Goal: Task Accomplishment & Management: Complete application form

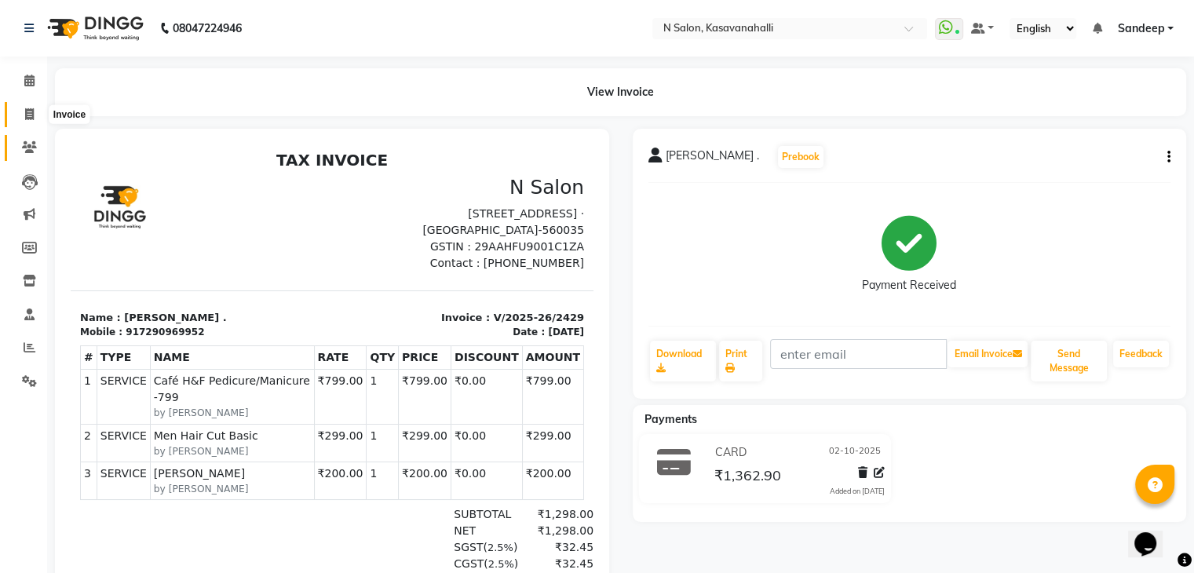
drag, startPoint x: 24, startPoint y: 117, endPoint x: 38, endPoint y: 134, distance: 21.8
click at [26, 115] on icon at bounding box center [29, 114] width 9 height 12
select select "service"
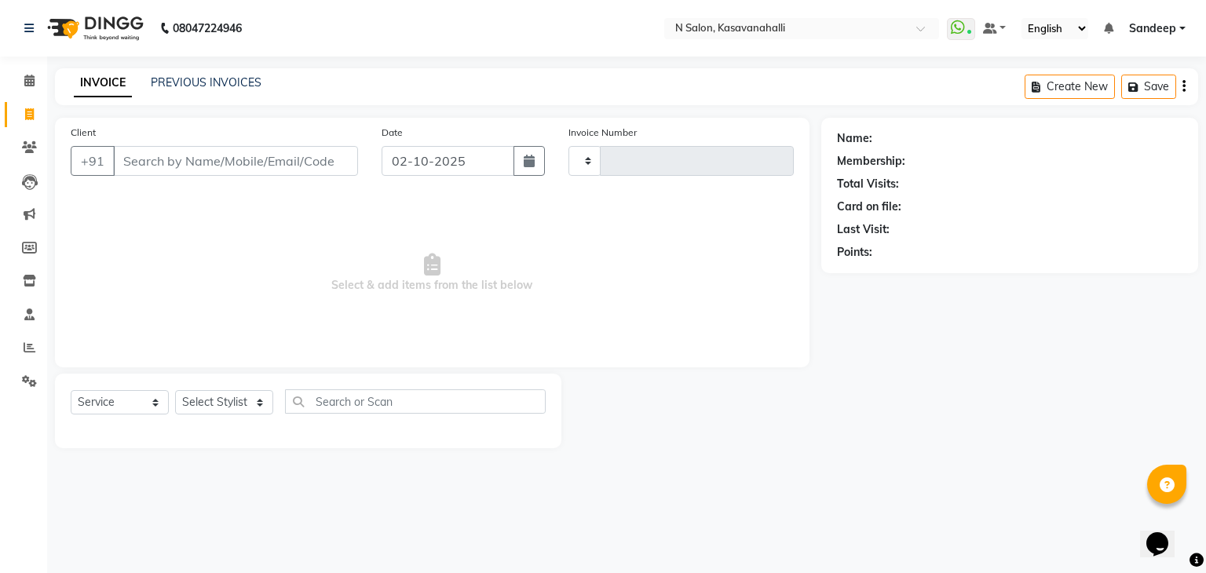
type input "2430"
select select "7111"
click at [223, 410] on select "Select Stylist" at bounding box center [224, 402] width 98 height 24
select select "90046"
click at [175, 391] on select "Select Stylist Abisekh [PERSON_NAME] Choinam Karan Manju Owner [PERSON_NAME] [P…" at bounding box center [224, 402] width 98 height 24
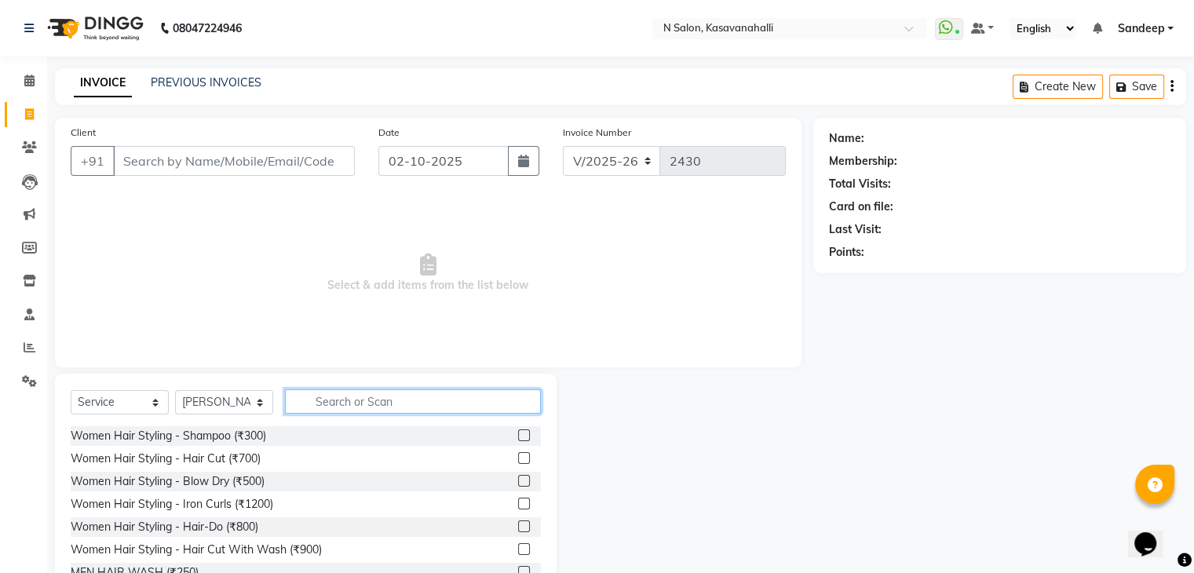
click at [378, 400] on input "text" at bounding box center [413, 401] width 256 height 24
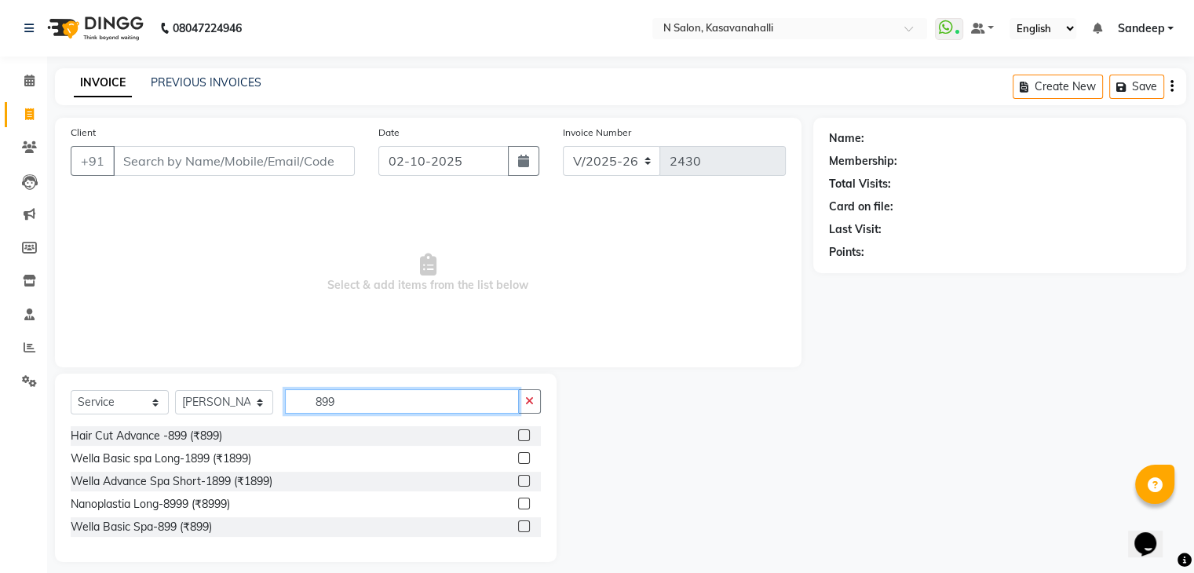
type input "899"
click at [524, 439] on label at bounding box center [524, 435] width 12 height 12
click at [524, 439] on input "checkbox" at bounding box center [523, 436] width 10 height 10
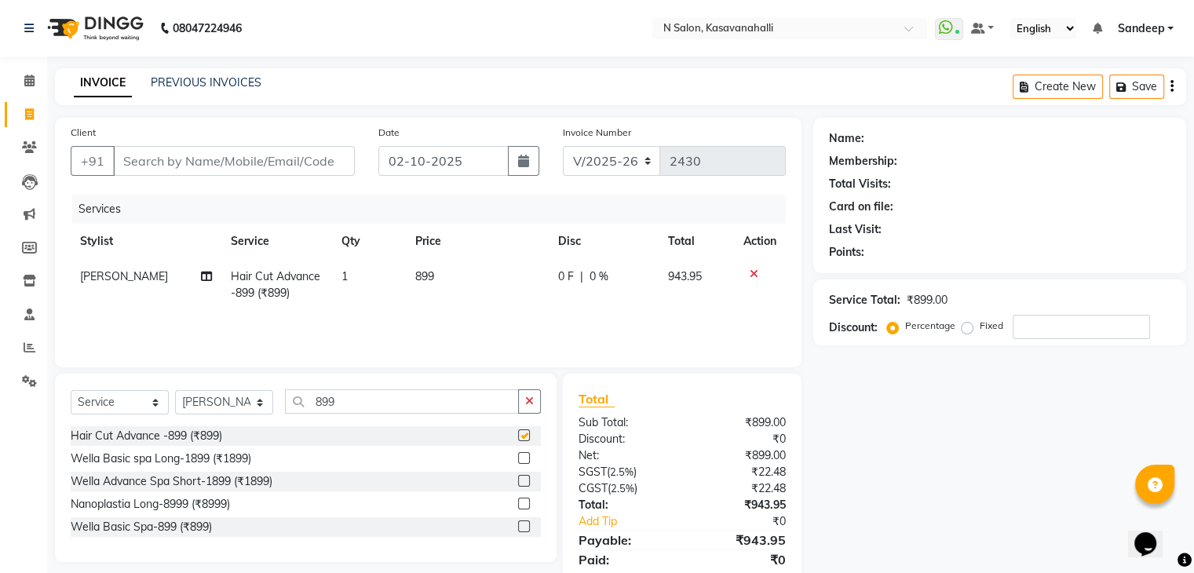
checkbox input "false"
click at [429, 278] on span "899" at bounding box center [424, 276] width 19 height 14
select select "90046"
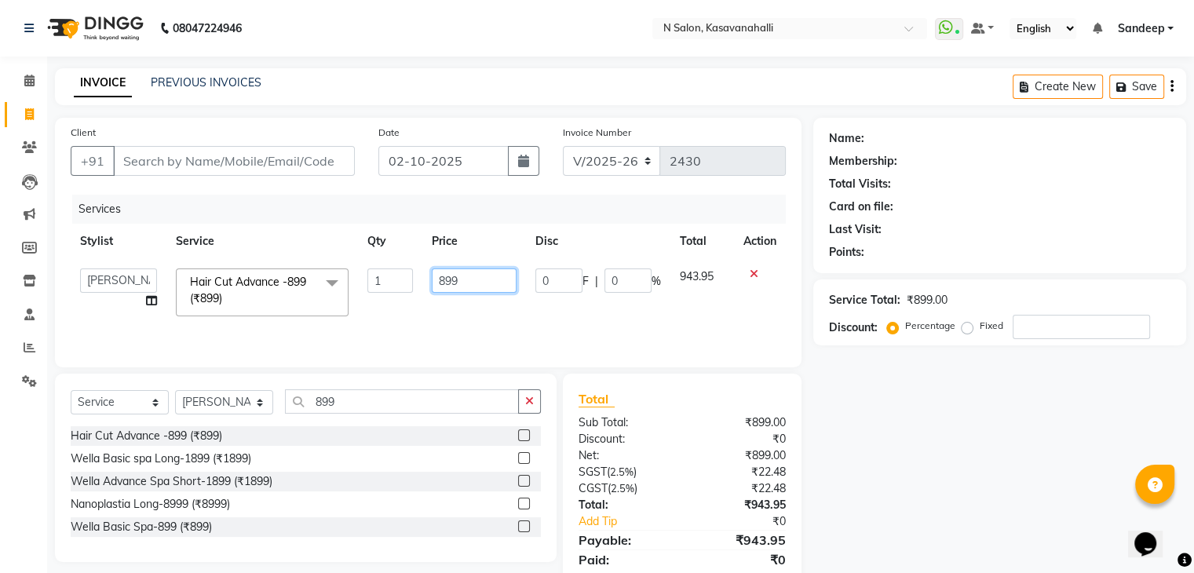
click at [455, 274] on input "899" at bounding box center [474, 280] width 85 height 24
type input "8"
type input "900"
click at [608, 326] on div "Services Stylist Service Qty Price Disc Total Action Abisekh [PERSON_NAME] Choi…" at bounding box center [428, 273] width 715 height 157
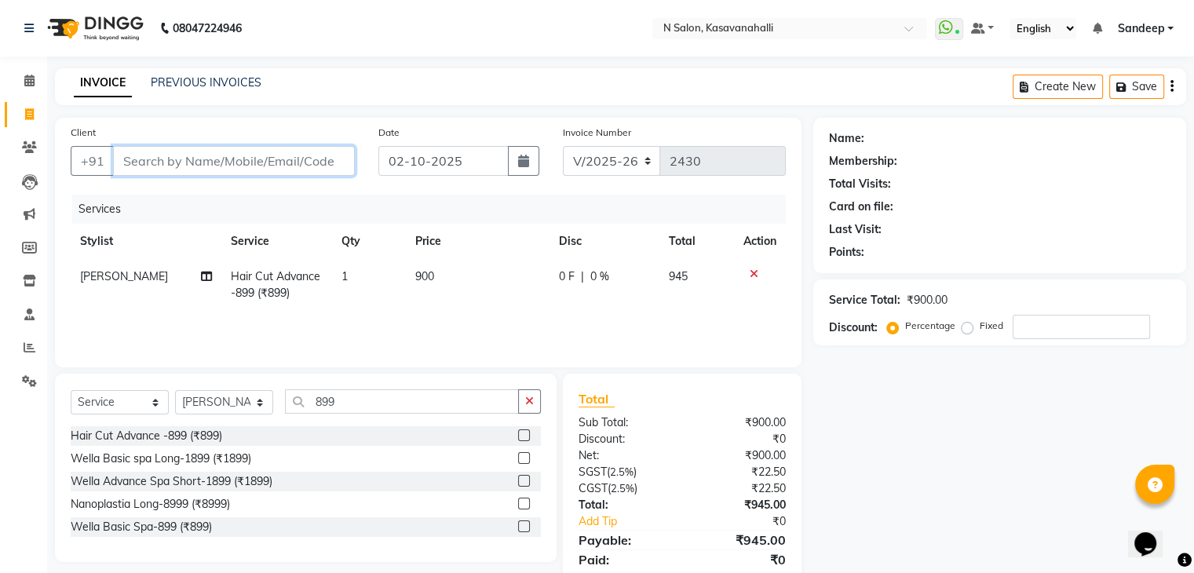
click at [155, 155] on input "Client" at bounding box center [234, 161] width 242 height 30
type input "9"
type input "0"
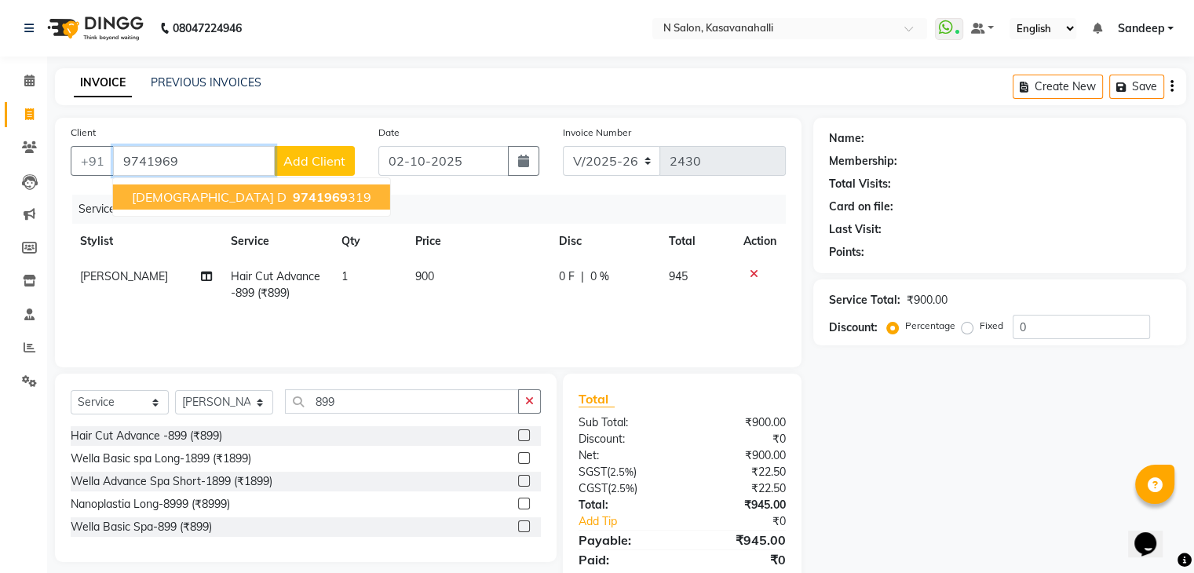
click at [163, 203] on span "[DEMOGRAPHIC_DATA] d" at bounding box center [209, 197] width 155 height 16
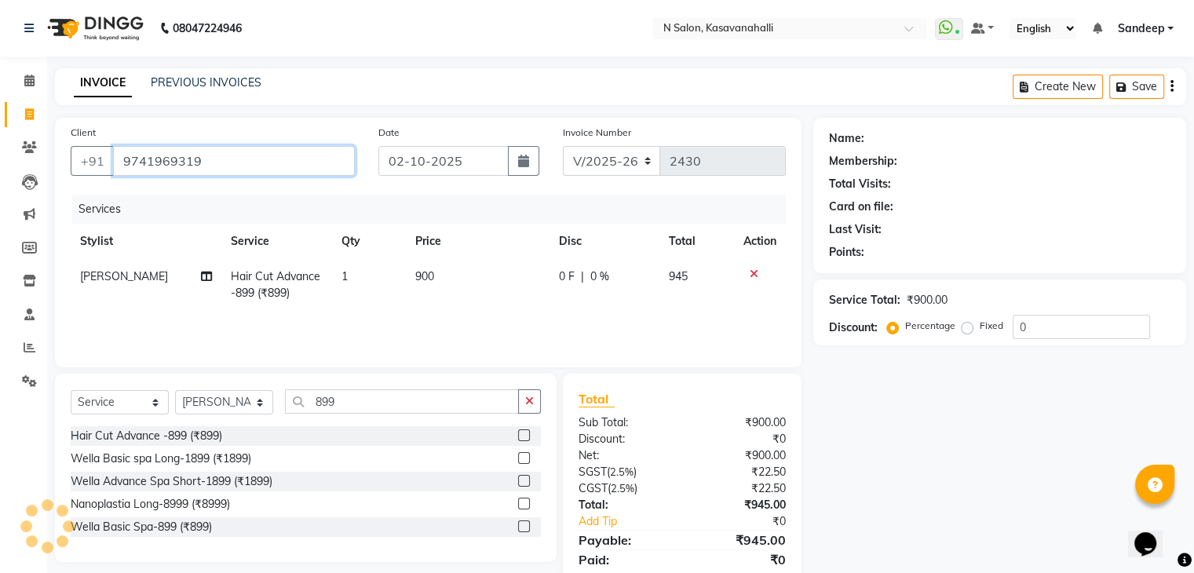
type input "9741969319"
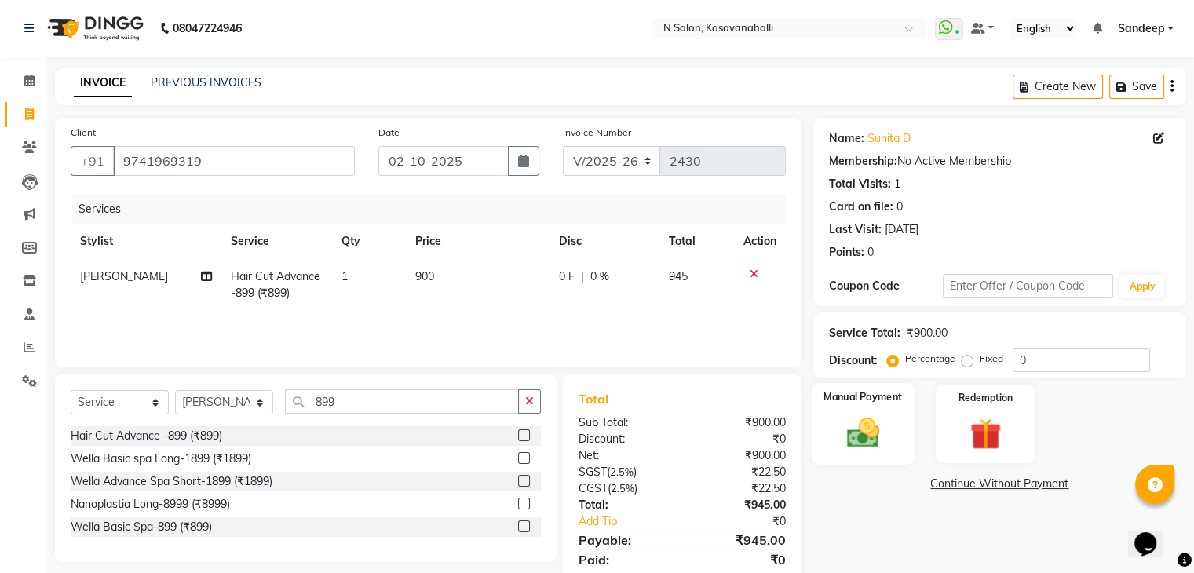
click at [873, 443] on img at bounding box center [862, 433] width 53 height 38
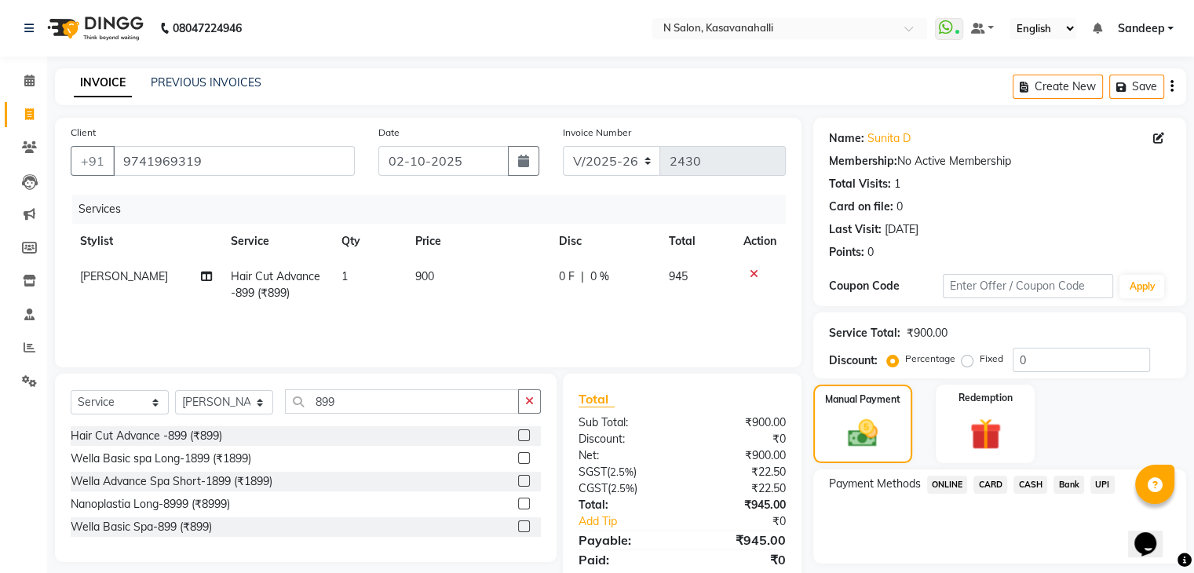
click at [130, 280] on span "[PERSON_NAME]" at bounding box center [124, 276] width 88 height 14
select select "90046"
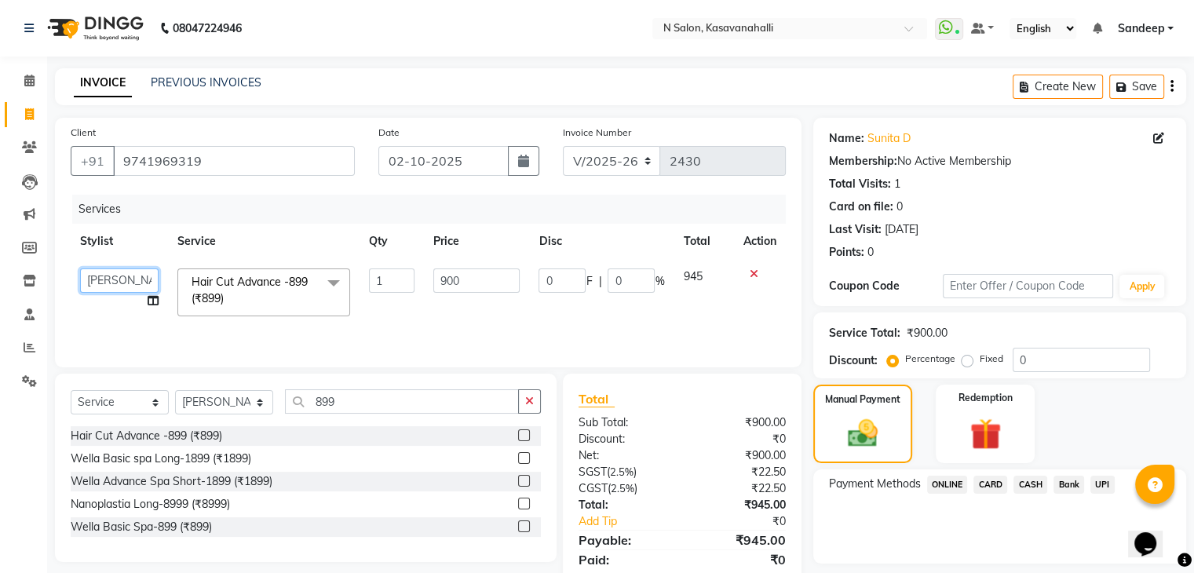
click at [135, 283] on select "[PERSON_NAME] [PERSON_NAME] Choinam [PERSON_NAME] Owner [PERSON_NAME] [PERSON_N…" at bounding box center [119, 280] width 78 height 24
click at [1002, 491] on span "CARD" at bounding box center [990, 485] width 34 height 18
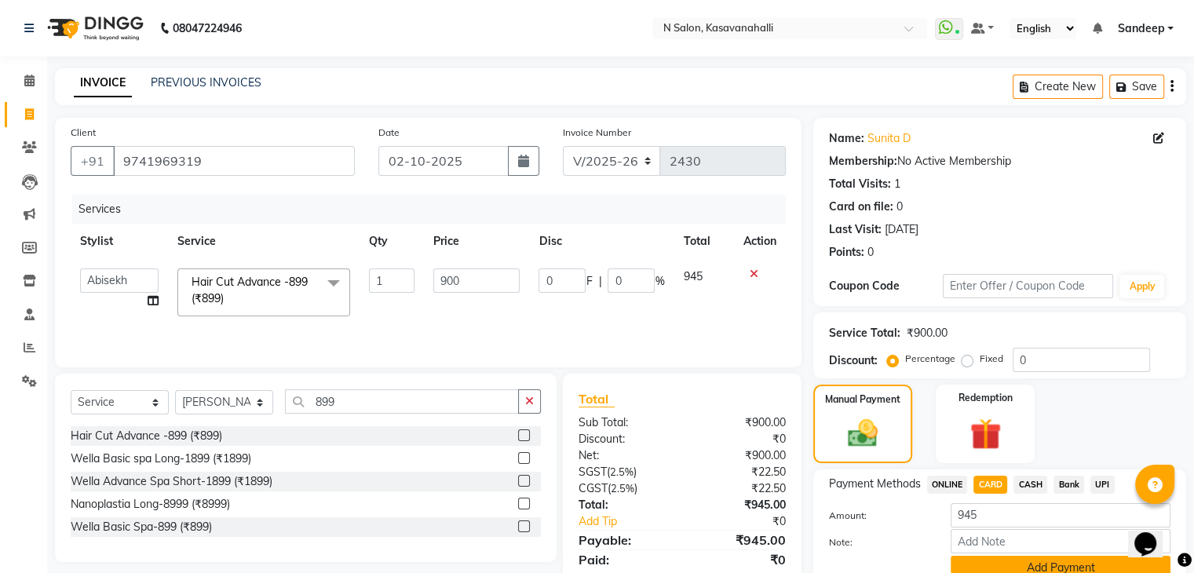
scroll to position [70, 0]
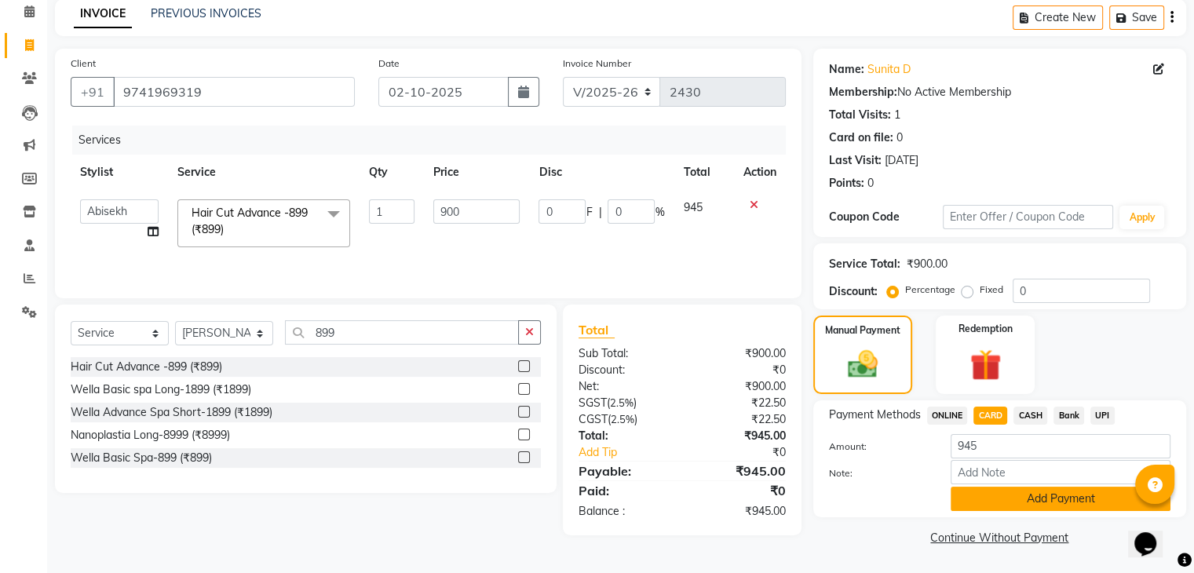
click at [1038, 502] on button "Add Payment" at bounding box center [1061, 499] width 220 height 24
